Goal: Download file/media

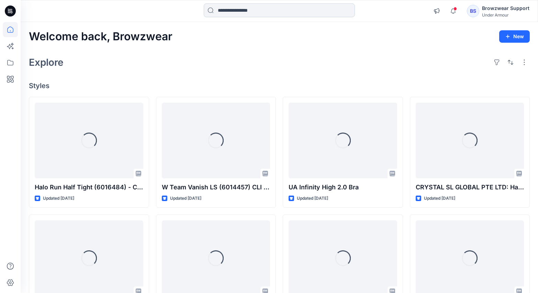
click at [288, 11] on input at bounding box center [279, 10] width 151 height 14
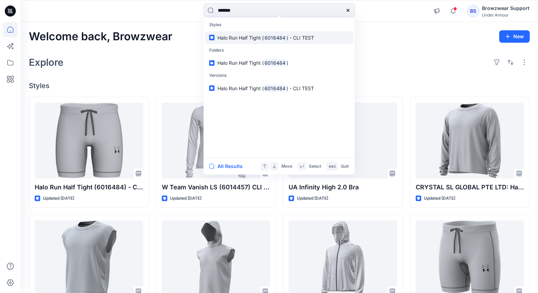
type input "*******"
click at [301, 38] on span ") - CLI TEST" at bounding box center [300, 38] width 27 height 6
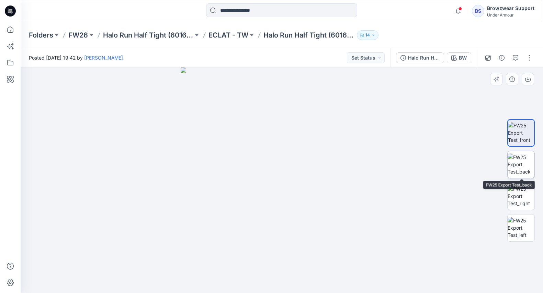
click at [523, 169] on img at bounding box center [521, 164] width 27 height 22
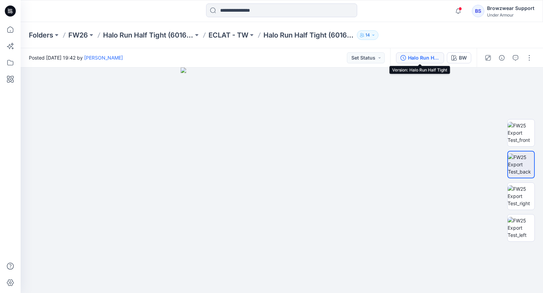
click at [421, 55] on div "Halo Run Half Tight" at bounding box center [424, 58] width 32 height 8
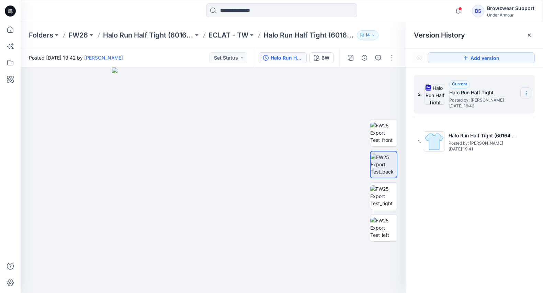
click at [529, 90] on icon at bounding box center [526, 92] width 5 height 5
click at [508, 105] on span "Download Source BW File" at bounding box center [491, 106] width 57 height 8
